Goal: Information Seeking & Learning: Learn about a topic

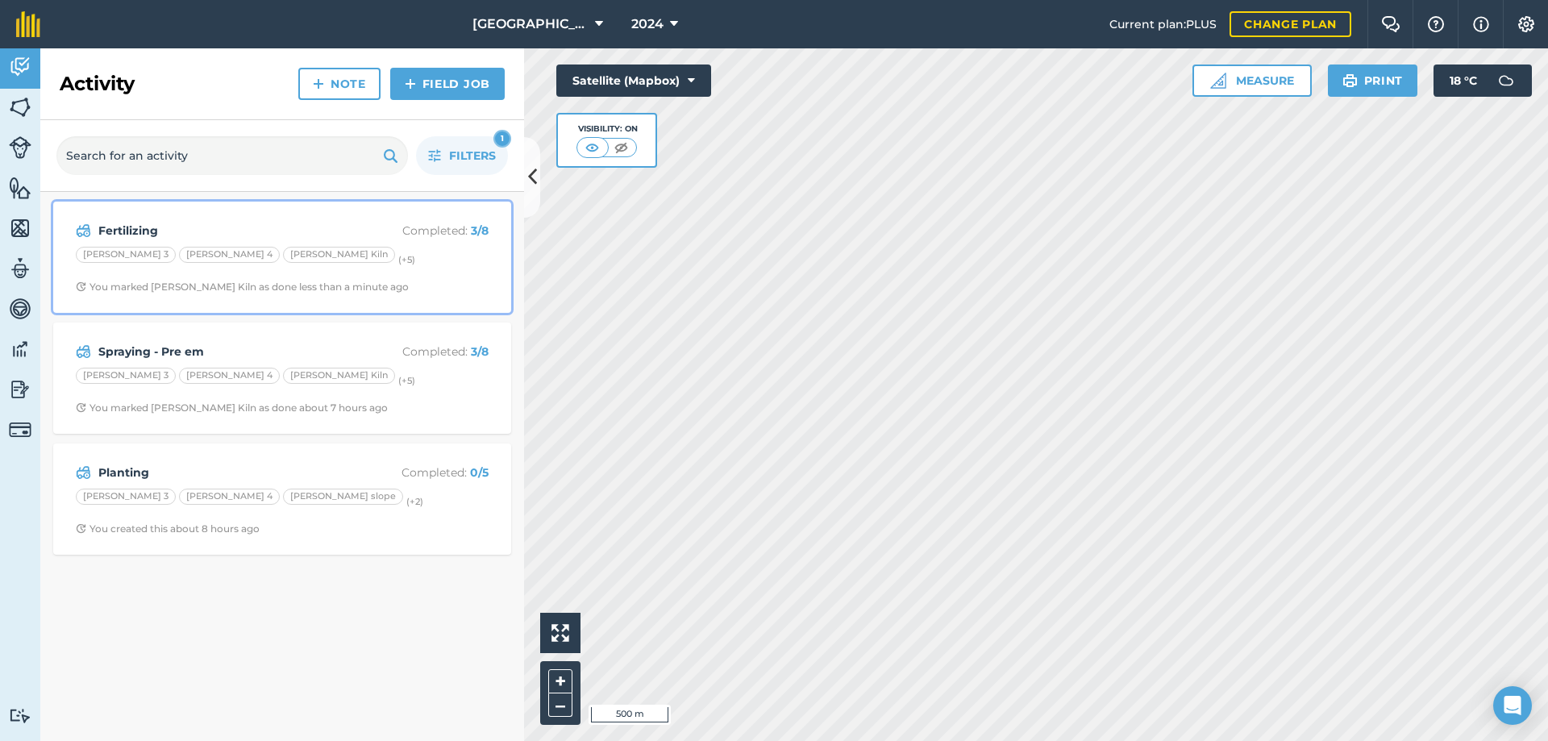
click at [173, 230] on strong "Fertilizing" at bounding box center [226, 231] width 256 height 18
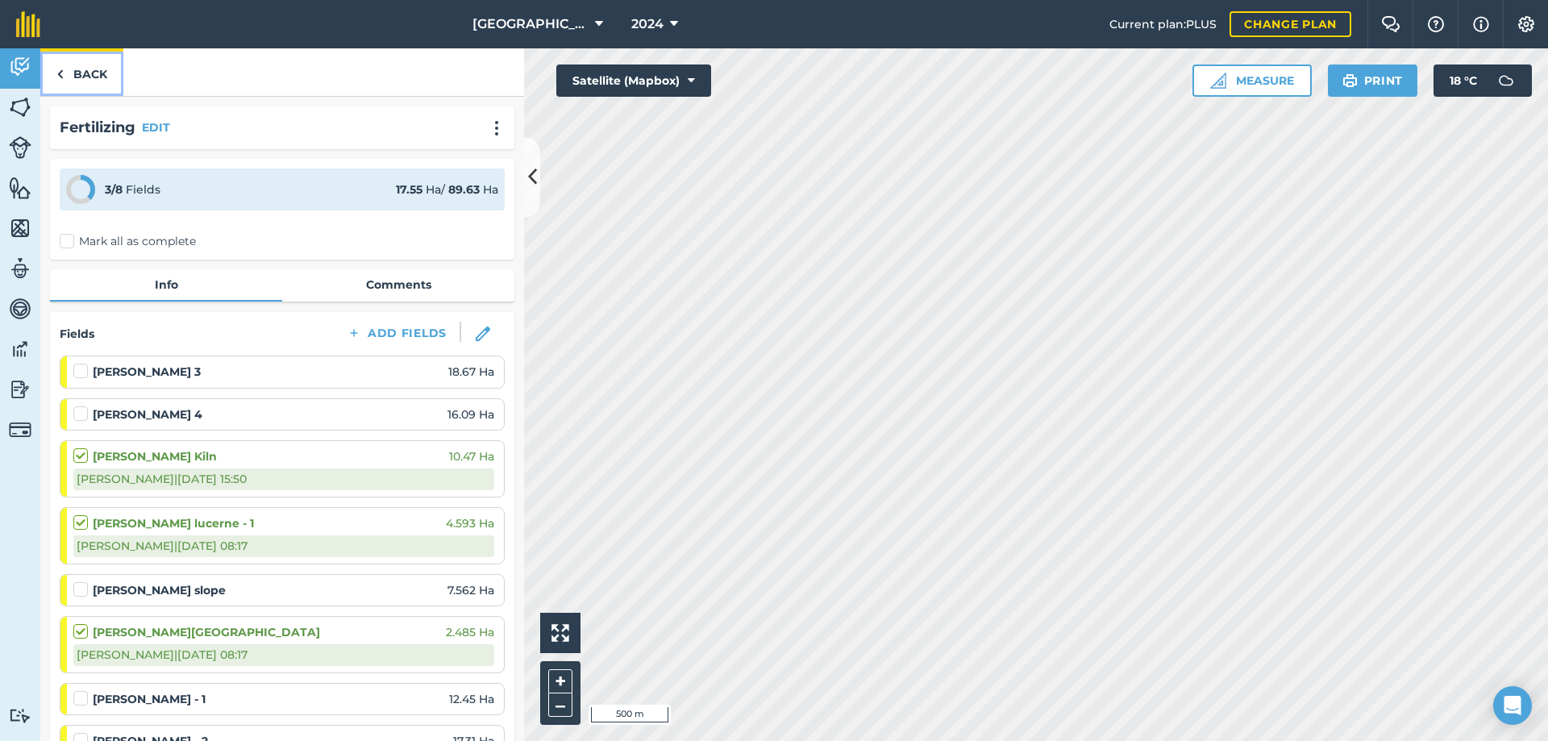
click at [84, 82] on link "Back" at bounding box center [81, 72] width 83 height 48
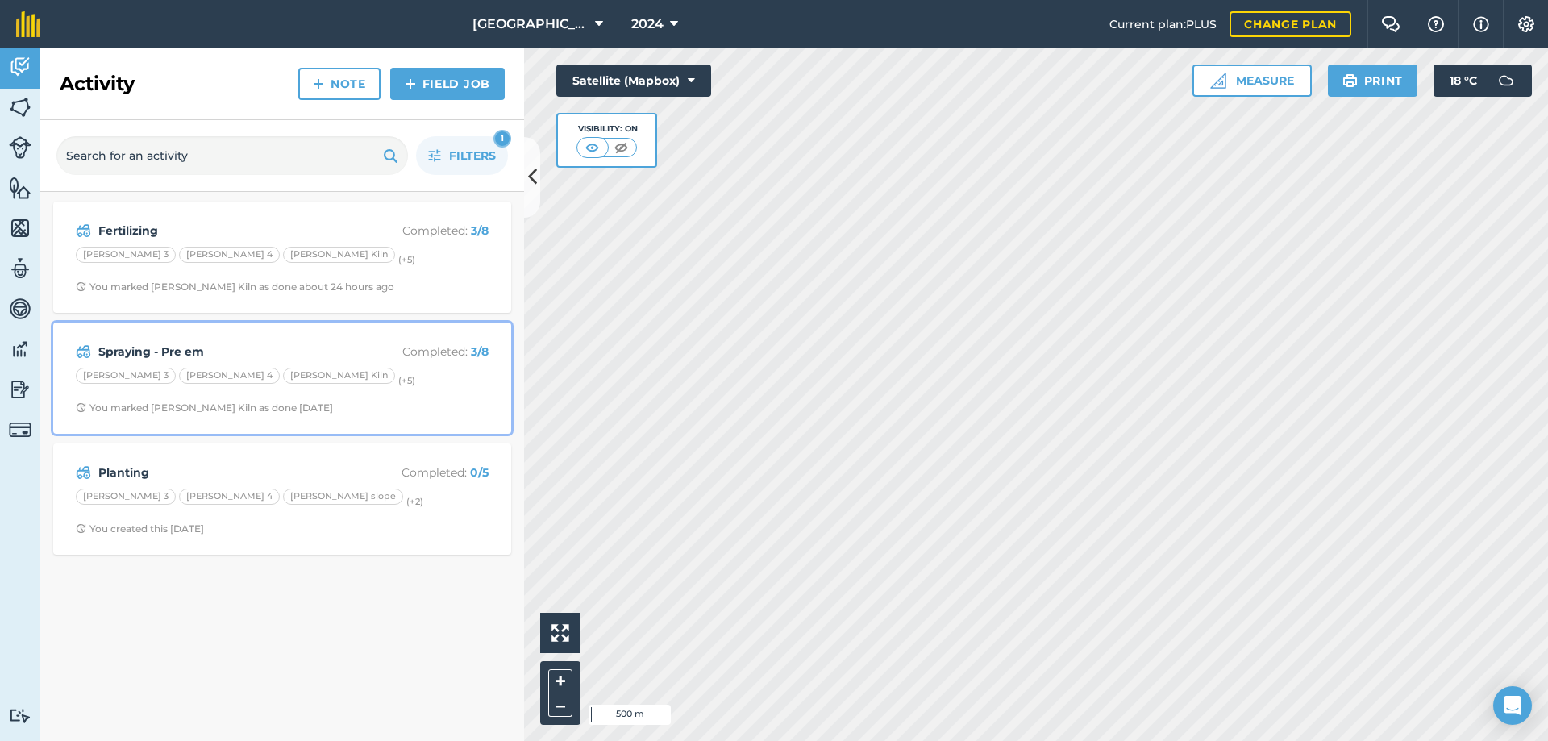
click at [166, 353] on strong "Spraying - Pre em" at bounding box center [226, 352] width 256 height 18
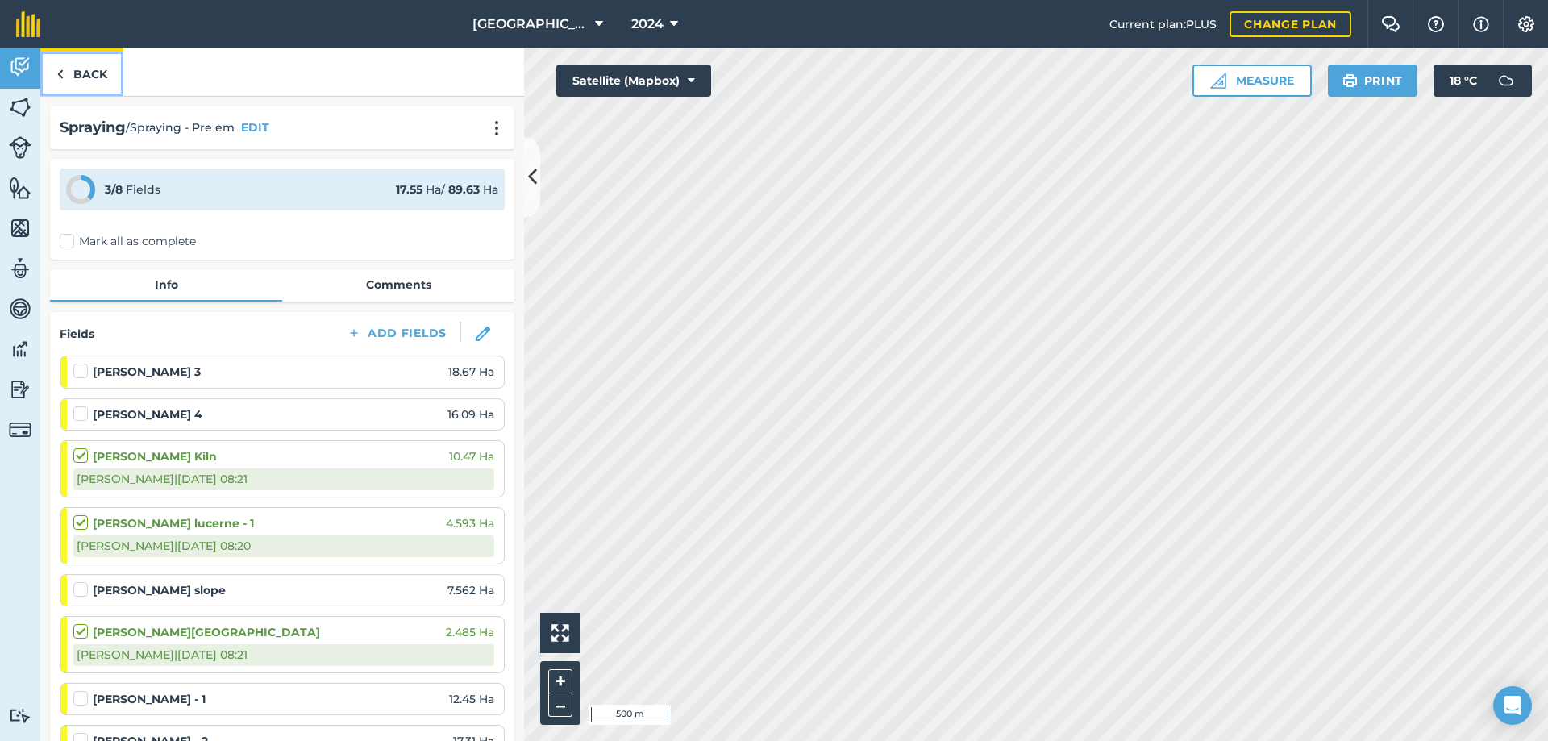
click at [88, 72] on link "Back" at bounding box center [81, 72] width 83 height 48
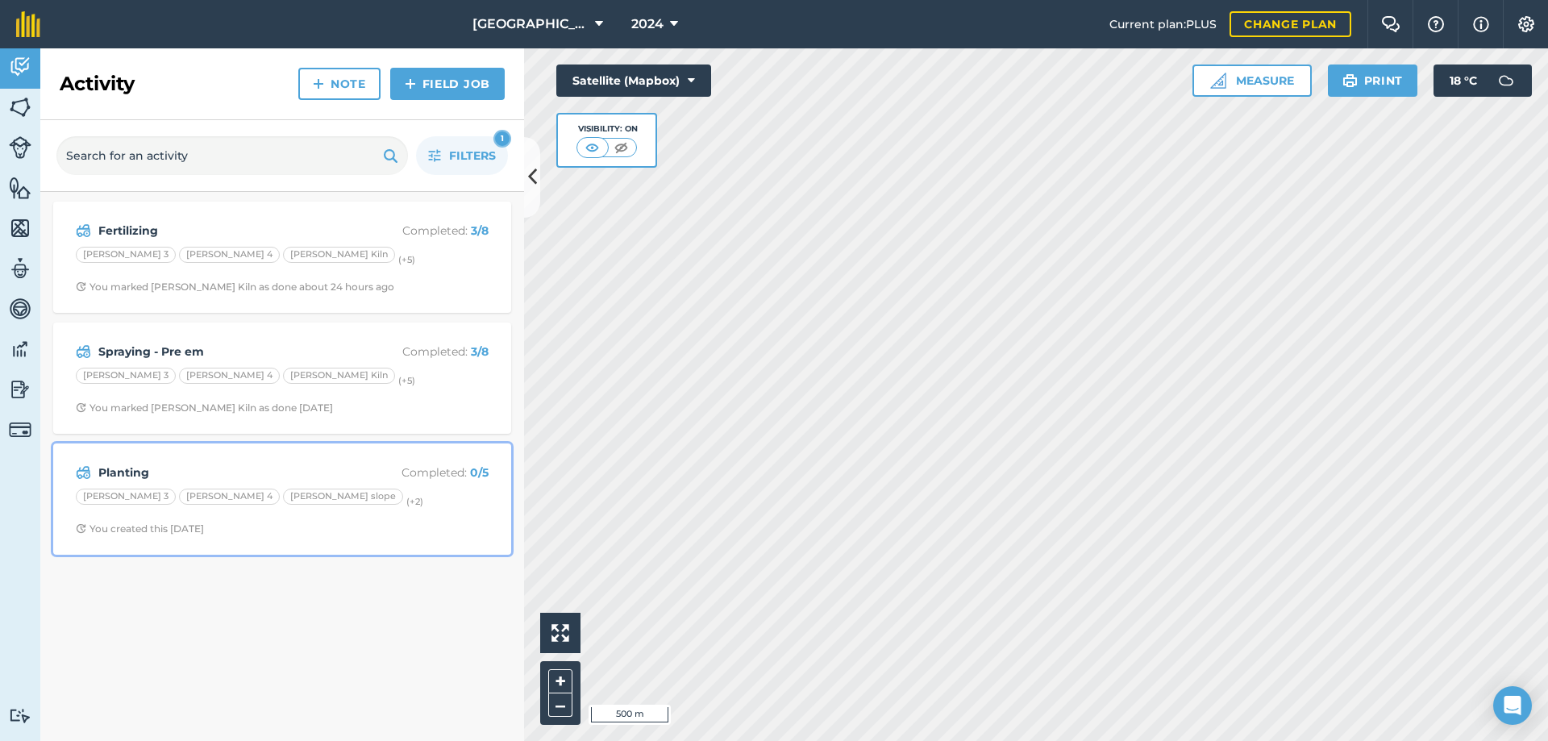
click at [185, 477] on strong "Planting" at bounding box center [226, 473] width 256 height 18
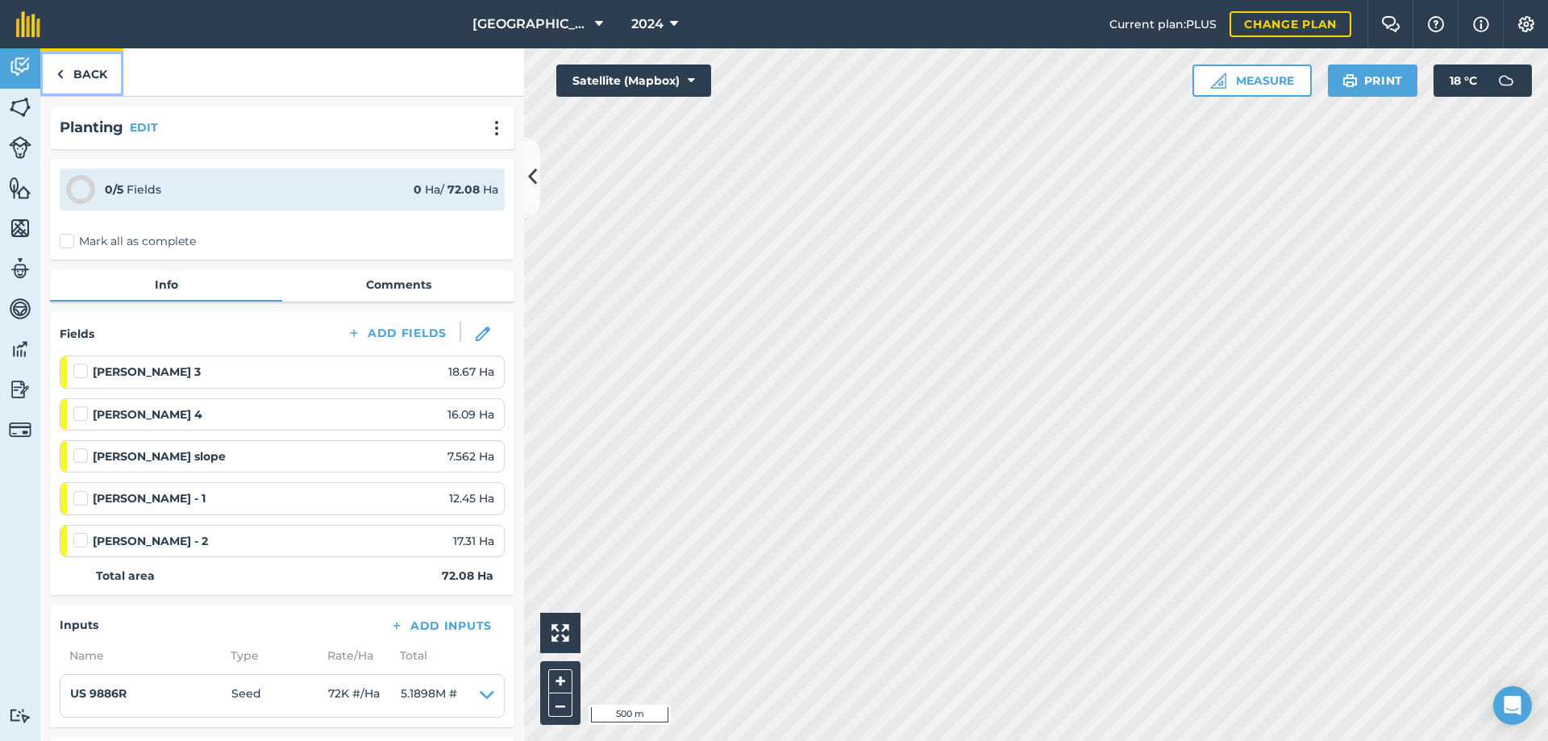
click at [77, 75] on link "Back" at bounding box center [81, 72] width 83 height 48
